Goal: Task Accomplishment & Management: Manage account settings

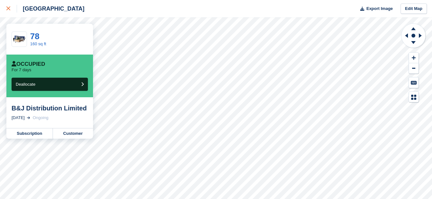
click at [11, 12] on div at bounding box center [11, 9] width 11 height 8
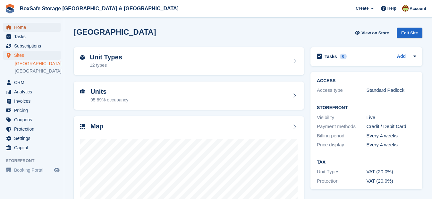
click at [37, 29] on span "Home" at bounding box center [33, 27] width 38 height 9
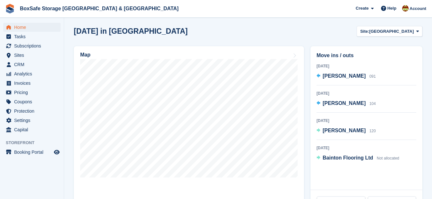
scroll to position [168, 0]
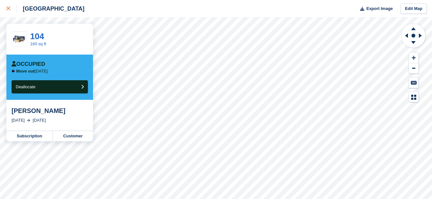
click at [7, 11] on div at bounding box center [11, 9] width 11 height 8
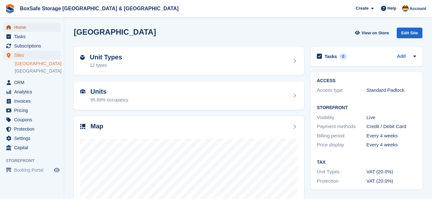
click at [26, 27] on span "Home" at bounding box center [33, 27] width 38 height 9
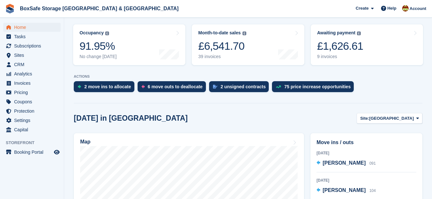
scroll to position [123, 0]
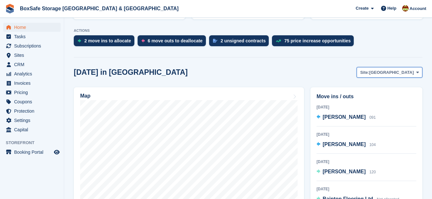
click at [409, 72] on span "[GEOGRAPHIC_DATA]" at bounding box center [391, 72] width 45 height 6
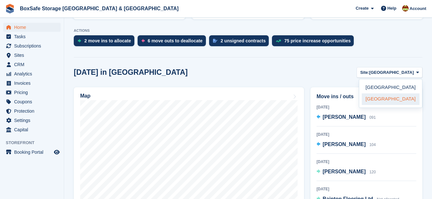
click at [390, 104] on link "[GEOGRAPHIC_DATA]" at bounding box center [391, 99] width 58 height 12
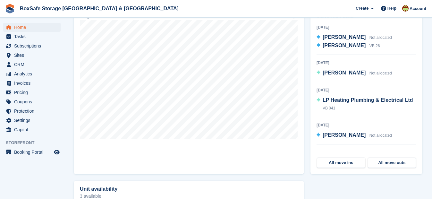
scroll to position [206, 0]
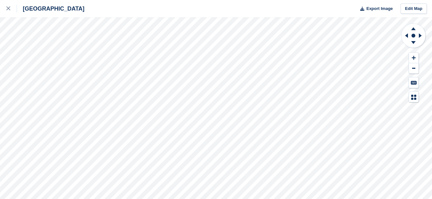
click at [33, 80] on div "Portland Export Image Edit Map" at bounding box center [216, 99] width 432 height 199
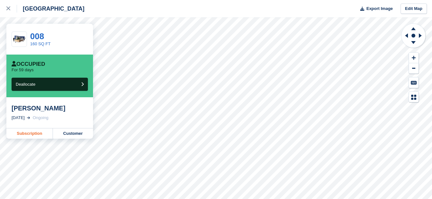
click at [30, 133] on link "Subscription" at bounding box center [29, 133] width 47 height 10
click at [5, 6] on link at bounding box center [8, 8] width 17 height 17
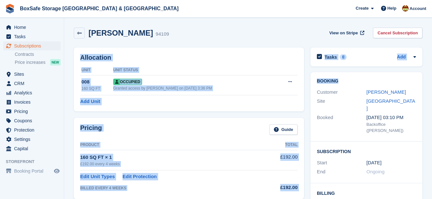
drag, startPoint x: 431, startPoint y: 44, endPoint x: 435, endPoint y: 75, distance: 32.0
click at [432, 75] on html "BoxSafe Storage Christchurch & Portland Create Subscription Invoice Contact Dea…" at bounding box center [216, 99] width 432 height 199
drag, startPoint x: 435, startPoint y: 75, endPoint x: 428, endPoint y: 22, distance: 54.1
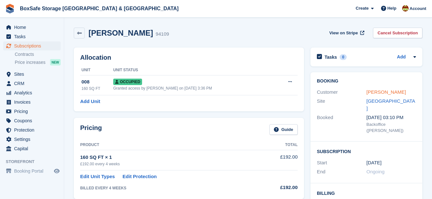
click at [384, 94] on link "Ricky Lane" at bounding box center [386, 91] width 39 height 5
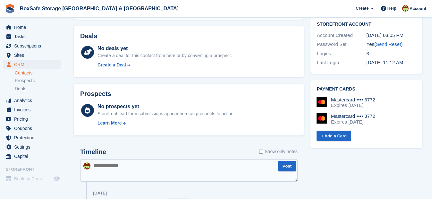
scroll to position [257, 0]
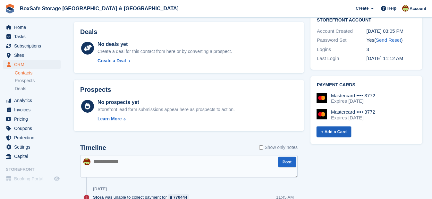
click at [341, 131] on link "+ Add a Card" at bounding box center [334, 131] width 35 height 11
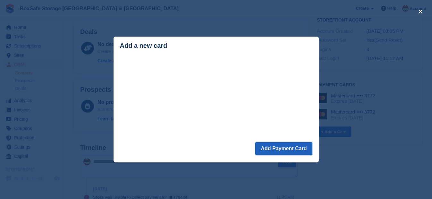
click at [276, 150] on button "Add Payment Card" at bounding box center [283, 148] width 57 height 13
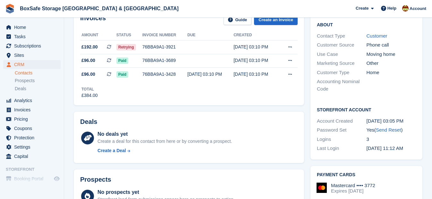
scroll to position [195, 0]
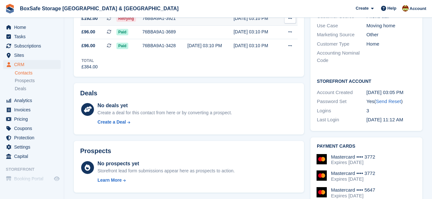
click at [156, 20] on div "76BBA9A1-3921" at bounding box center [164, 18] width 45 height 7
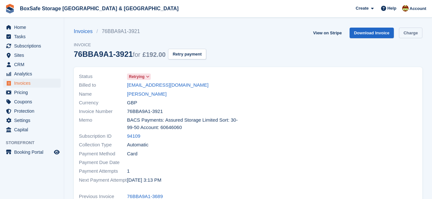
click at [416, 35] on link "Charge" at bounding box center [410, 33] width 23 height 11
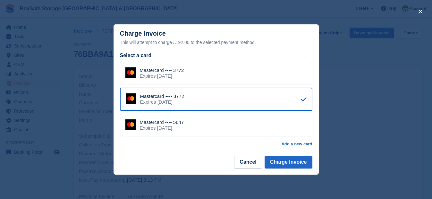
click at [205, 132] on div "Mastercard •••• 5647 Expires [DATE]" at bounding box center [216, 125] width 192 height 22
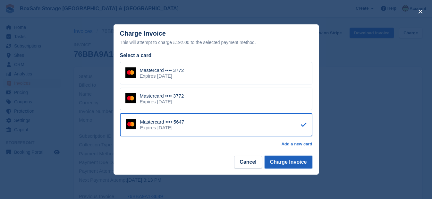
click at [290, 165] on button "Charge Invoice" at bounding box center [289, 162] width 48 height 13
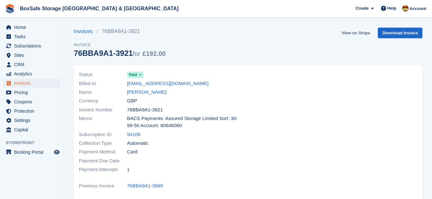
click at [350, 31] on link "View on Stripe" at bounding box center [356, 33] width 34 height 11
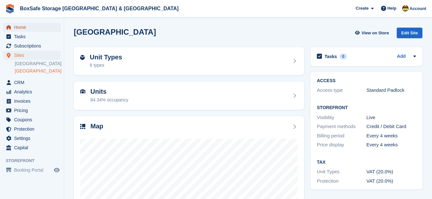
click at [21, 30] on span "Home" at bounding box center [33, 27] width 38 height 9
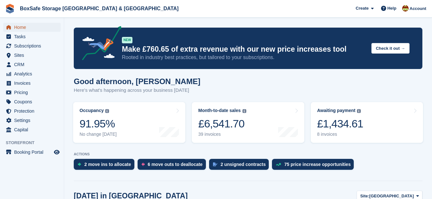
click at [38, 29] on span "Home" at bounding box center [33, 27] width 38 height 9
click at [334, 138] on link "Awaiting payment The total outstanding balance on all open invoices. £1,434.61 …" at bounding box center [367, 122] width 112 height 41
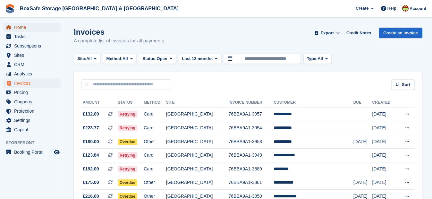
click at [19, 28] on span "Home" at bounding box center [33, 27] width 38 height 9
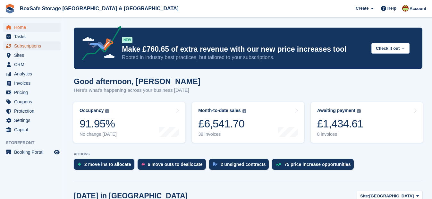
click at [28, 49] on span "Subscriptions" at bounding box center [33, 45] width 38 height 9
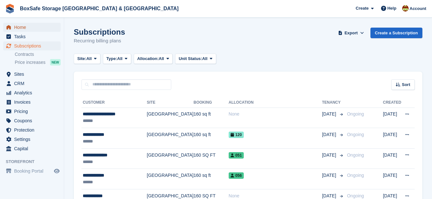
click at [30, 29] on span "Home" at bounding box center [33, 27] width 38 height 9
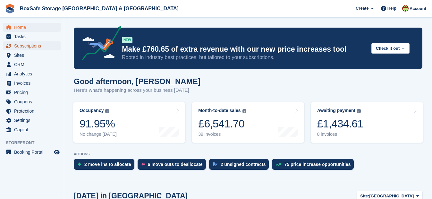
click at [31, 43] on span "Subscriptions" at bounding box center [33, 45] width 38 height 9
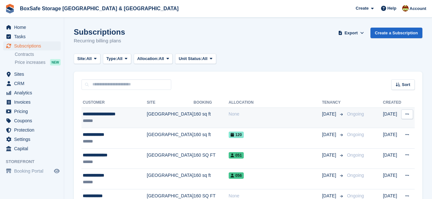
click at [104, 114] on div "**********" at bounding box center [115, 114] width 64 height 7
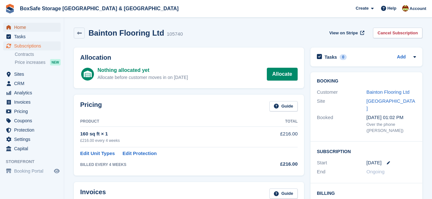
click at [18, 26] on span "Home" at bounding box center [33, 27] width 38 height 9
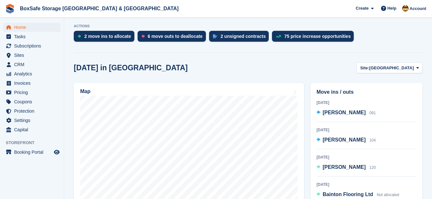
scroll to position [152, 0]
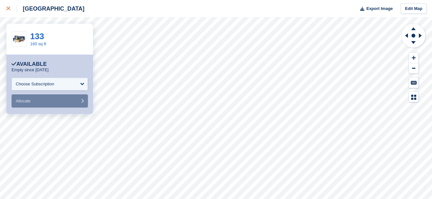
click at [8, 9] on icon at bounding box center [8, 8] width 4 height 4
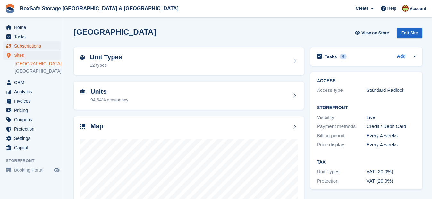
click at [38, 46] on span "Subscriptions" at bounding box center [33, 45] width 38 height 9
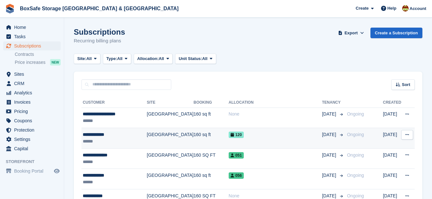
click at [100, 133] on div "**********" at bounding box center [115, 134] width 64 height 7
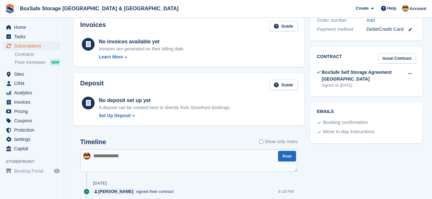
scroll to position [209, 0]
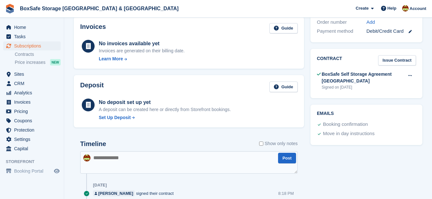
click at [114, 162] on textarea at bounding box center [188, 162] width 217 height 22
type textarea "**********"
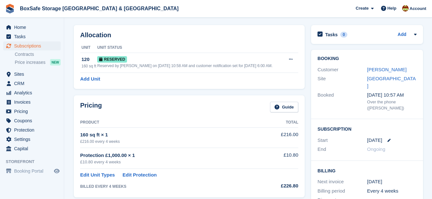
scroll to position [11, 0]
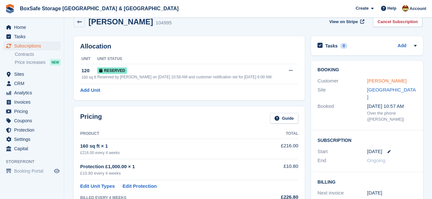
click at [390, 79] on link "[PERSON_NAME]" at bounding box center [386, 80] width 39 height 5
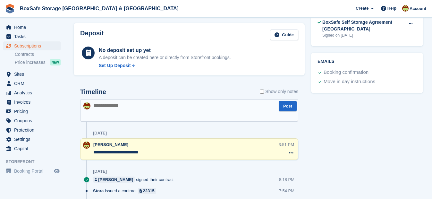
scroll to position [269, 0]
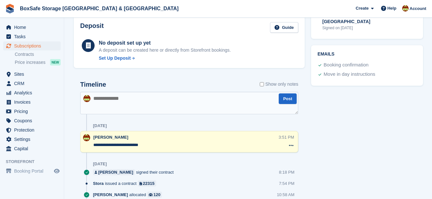
click at [157, 104] on textarea at bounding box center [189, 103] width 218 height 22
type textarea "**********"
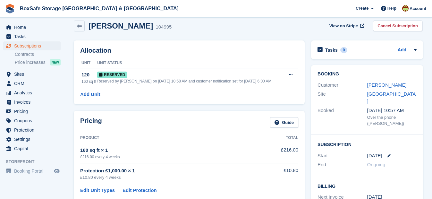
scroll to position [0, 0]
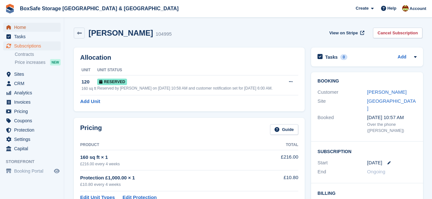
click at [26, 26] on span "Home" at bounding box center [33, 27] width 38 height 9
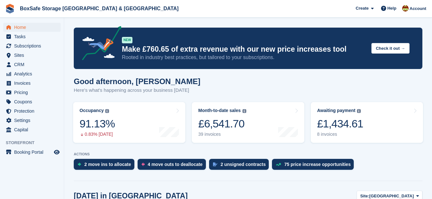
click at [29, 21] on div "Home Tasks Subscriptions Subscriptions Subscriptions Contracts Price increases …" at bounding box center [32, 77] width 64 height 114
click at [29, 25] on span "Home" at bounding box center [33, 27] width 38 height 9
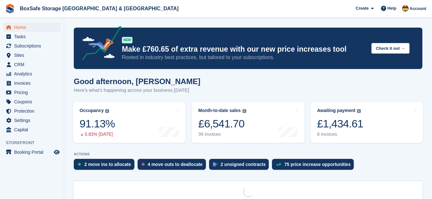
click at [349, 126] on div "£1,434.61" at bounding box center [340, 123] width 46 height 13
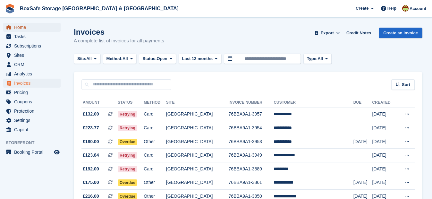
click at [30, 29] on span "Home" at bounding box center [33, 27] width 38 height 9
